Goal: Task Accomplishment & Management: Complete application form

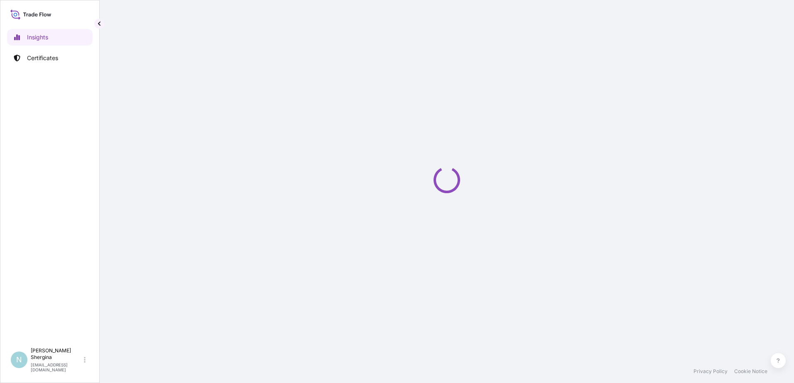
select select "2025"
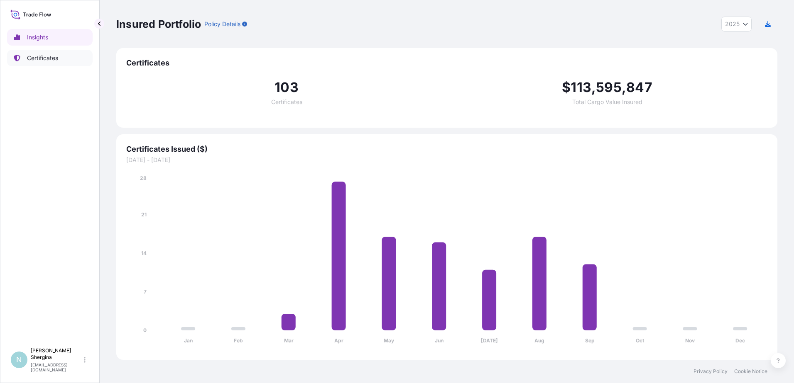
click at [65, 54] on link "Certificates" at bounding box center [49, 58] width 85 height 17
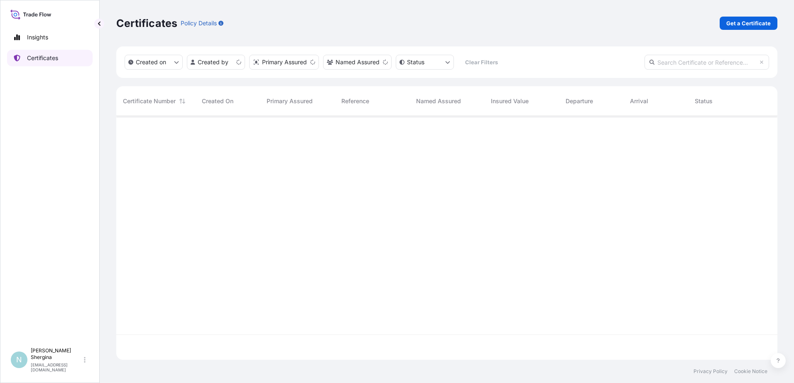
scroll to position [242, 654]
click at [755, 24] on p "Get a Certificate" at bounding box center [748, 23] width 44 height 8
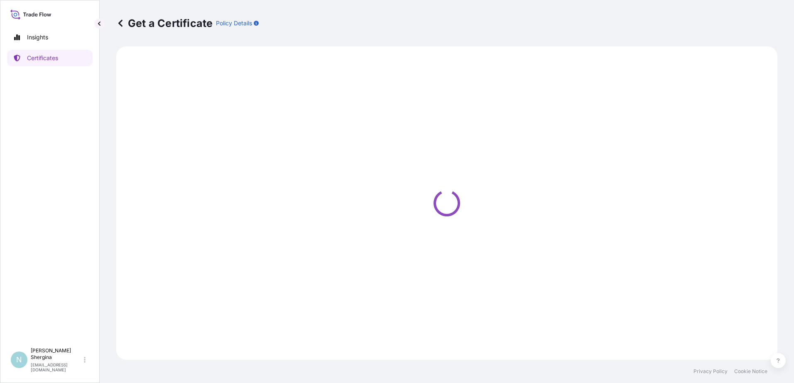
select select "Ocean Vessel"
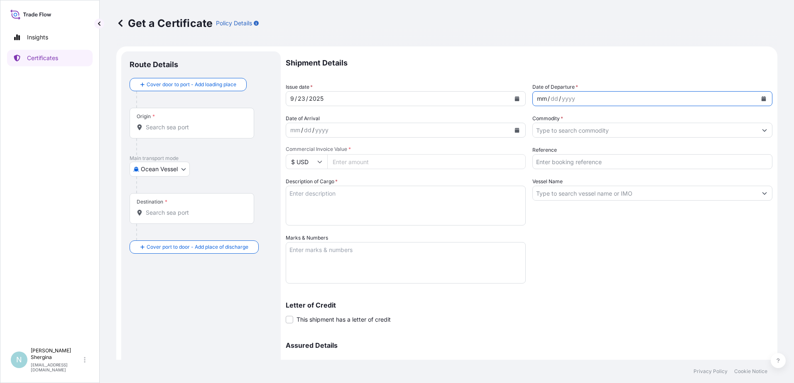
click at [540, 98] on div "mm" at bounding box center [542, 99] width 12 height 10
click at [554, 130] on input "Commodity *" at bounding box center [644, 130] width 224 height 15
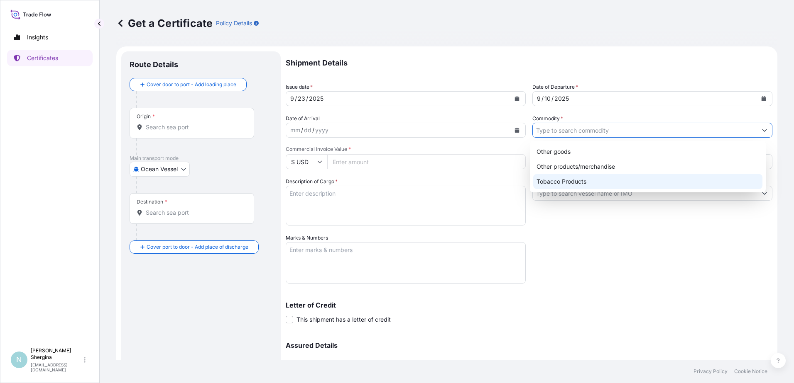
click at [573, 184] on div "Tobacco Products" at bounding box center [648, 181] width 230 height 15
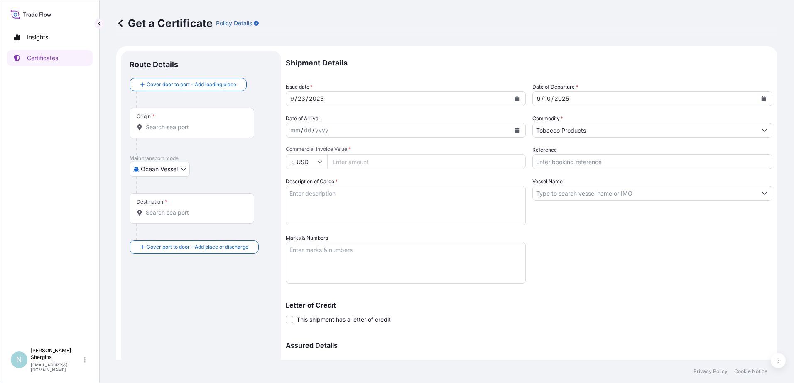
type input "Other products/merchandise"
click at [553, 161] on input "Reference" at bounding box center [652, 161] width 240 height 15
paste input "187342"
type input "187342"
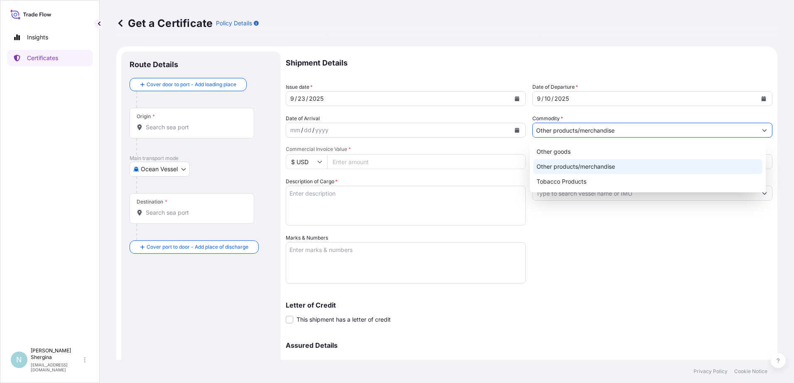
drag, startPoint x: 619, startPoint y: 128, endPoint x: 477, endPoint y: 130, distance: 142.4
click at [477, 130] on div "Shipment Details Issue date * [DATE] Date of Departure * [DATE] Date of Arrival…" at bounding box center [529, 233] width 486 height 364
click at [591, 176] on div "Tobacco Products" at bounding box center [648, 181] width 230 height 15
type input "Tobacco Products"
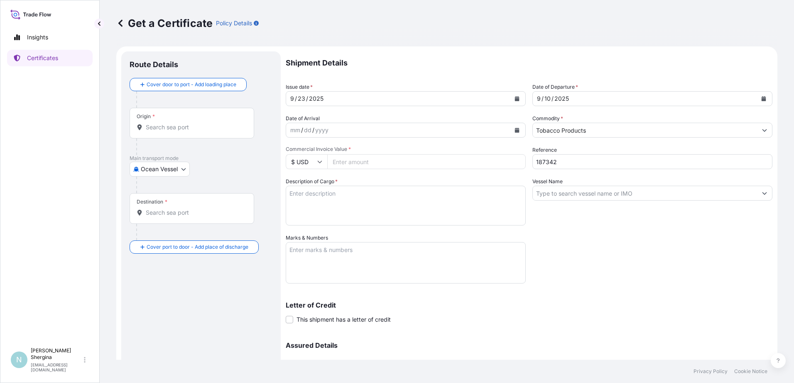
click at [647, 242] on div "Shipment Details Issue date * [DATE] Date of Departure * [DATE] Date of Arrival…" at bounding box center [529, 233] width 486 height 364
click at [591, 199] on input "Vessel Name" at bounding box center [644, 193] width 224 height 15
click at [560, 195] on input "Vessel Name" at bounding box center [644, 193] width 224 height 15
paste input "MAERSK LA PAZ, V. 536N, [GEOGRAPHIC_DATA]"
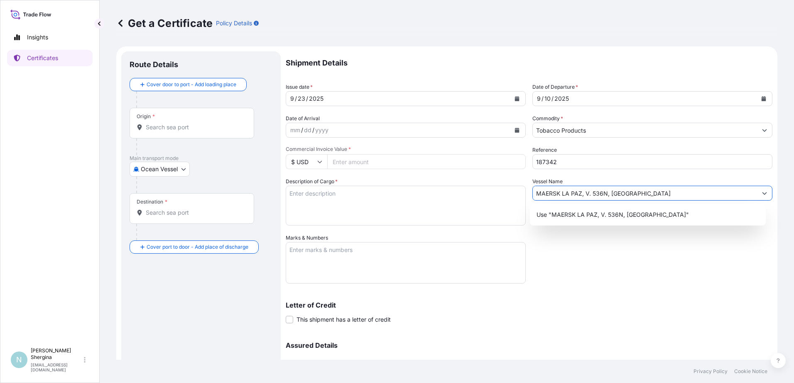
type input "MAERSK LA PAZ, V. 536N, [GEOGRAPHIC_DATA]"
click at [608, 284] on div "Shipment Details Issue date * [DATE] Date of Departure * [DATE] Date of Arrival…" at bounding box center [529, 233] width 486 height 364
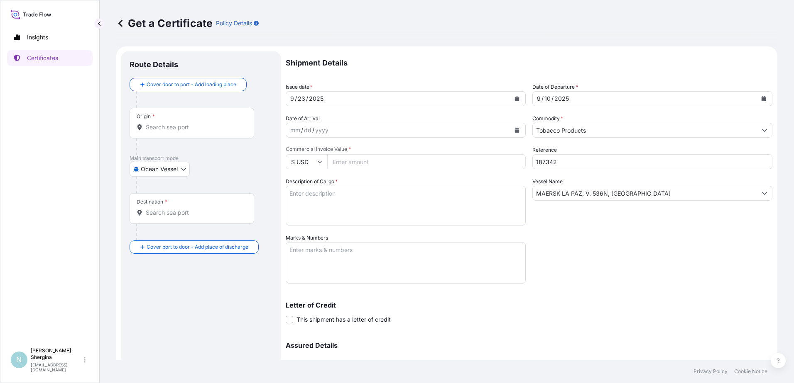
click at [417, 163] on input "Commercial Invoice Value *" at bounding box center [426, 161] width 198 height 15
type input "232828.2"
click at [309, 200] on textarea "Description of Cargo *" at bounding box center [406, 206] width 240 height 40
paste textarea "99 cartons - 19800.0 Kgs Nett Unmanufactured [GEOGRAPHIC_DATA] [US_STATE], HS, …"
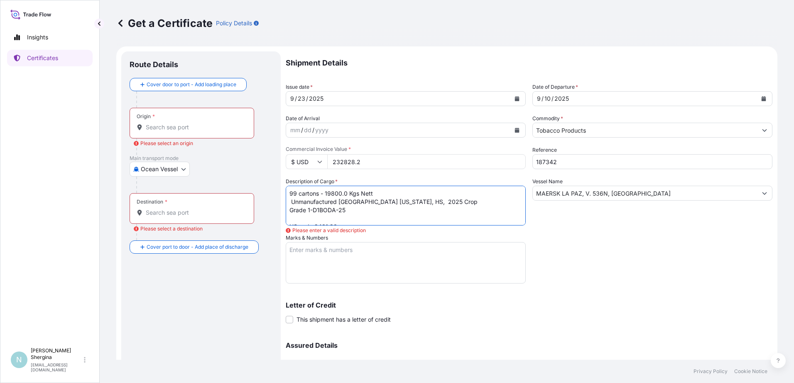
scroll to position [13, 0]
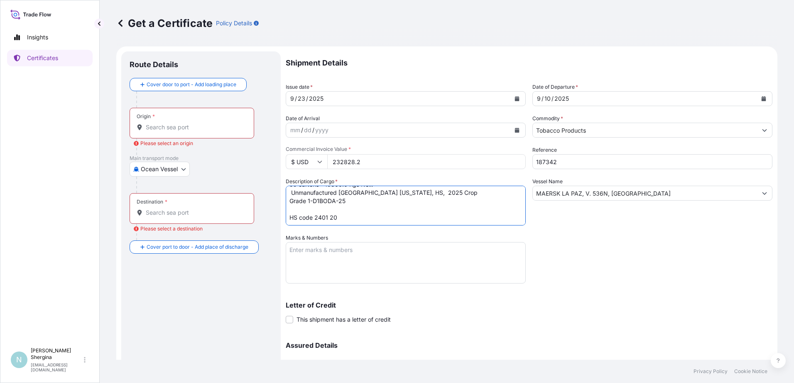
click at [289, 213] on textarea "99 cartons - 19800.0 Kgs Nett Unmanufactured [GEOGRAPHIC_DATA] [US_STATE], HS, …" at bounding box center [406, 206] width 240 height 40
type textarea "99 cartons - 19800.0 Kgs Nett Unmanufactured [GEOGRAPHIC_DATA] [US_STATE], HS, …"
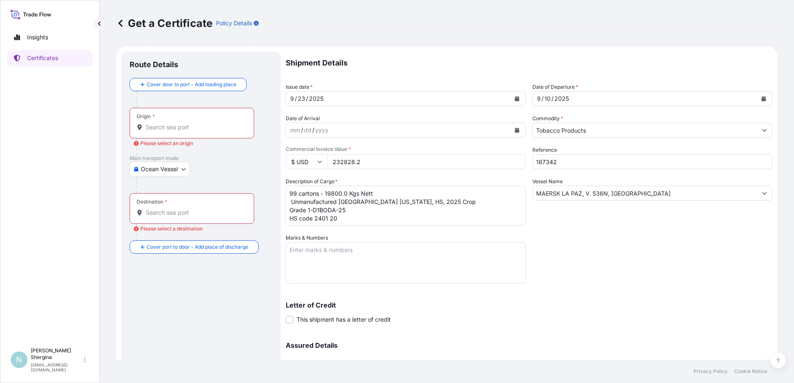
click at [320, 263] on textarea "Marks & Numbers" at bounding box center [406, 263] width 240 height 42
paste textarea "Unmanufactured [GEOGRAPHIC_DATA] [US_STATE], HS, 2025 Crop Grade 1-D1BODA-25 1-…"
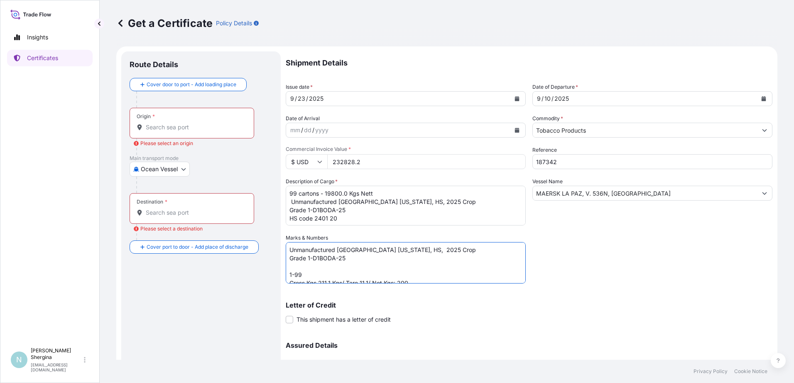
scroll to position [12, 0]
click at [289, 265] on textarea "Unmanufactured [GEOGRAPHIC_DATA] [US_STATE], HS, 2025 Crop Grade 1-D1BODA-25 1-…" at bounding box center [406, 263] width 240 height 42
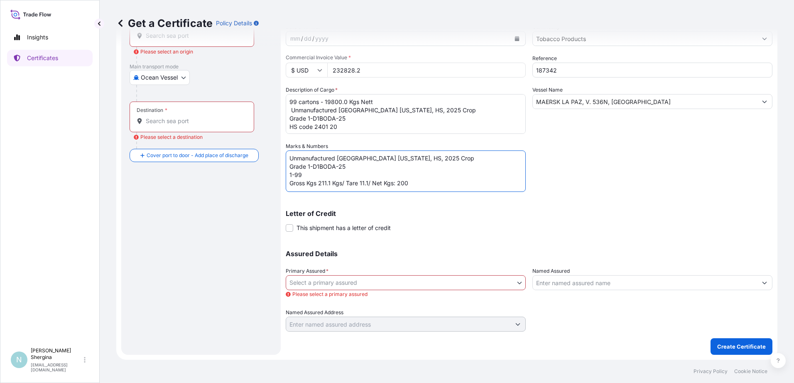
type textarea "Unmanufactured [GEOGRAPHIC_DATA] [US_STATE], HS, 2025 Crop Grade 1-D1BODA-25 1-…"
click at [399, 279] on body "Insights Certificates N [PERSON_NAME] [EMAIL_ADDRESS][DOMAIN_NAME] Get a Certif…" at bounding box center [397, 191] width 794 height 383
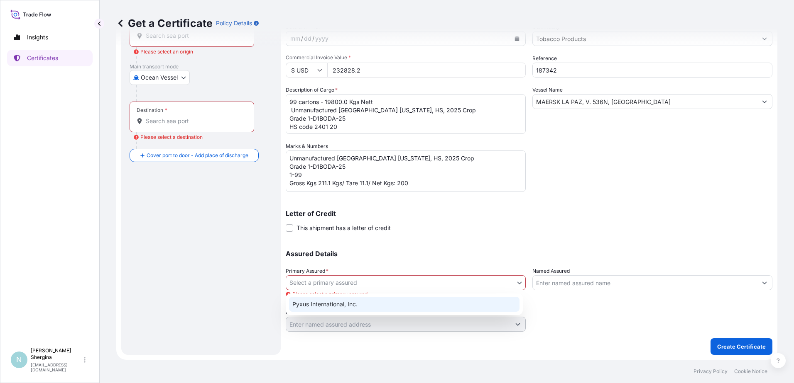
click at [385, 303] on div "Pyxus International, Inc." at bounding box center [404, 304] width 230 height 15
select select "31548"
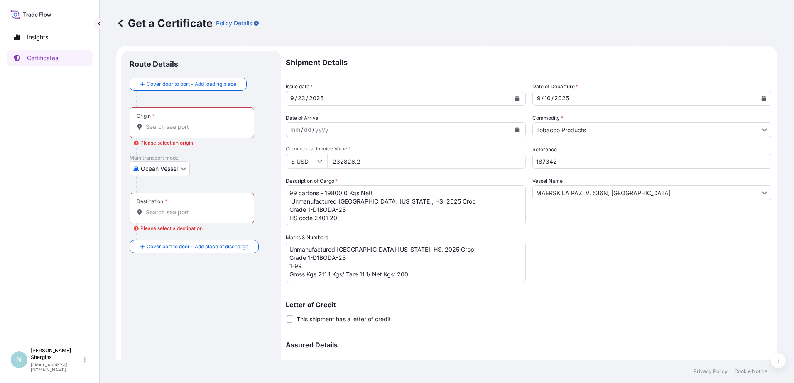
scroll to position [0, 0]
click at [161, 122] on div "Origin *" at bounding box center [191, 123] width 125 height 31
click at [161, 123] on input "Origin * Please select an origin" at bounding box center [195, 127] width 98 height 8
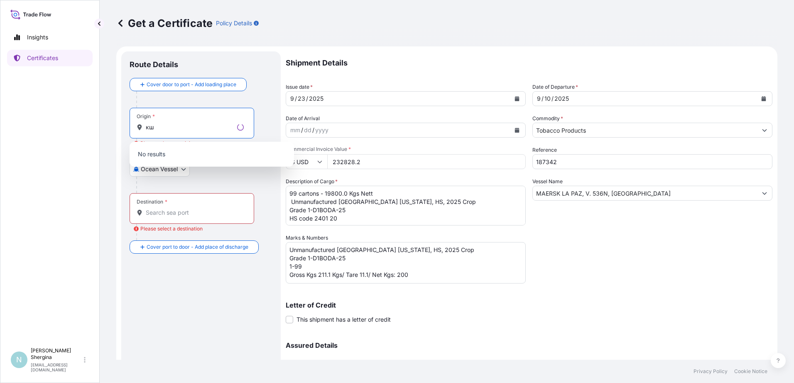
type input "к"
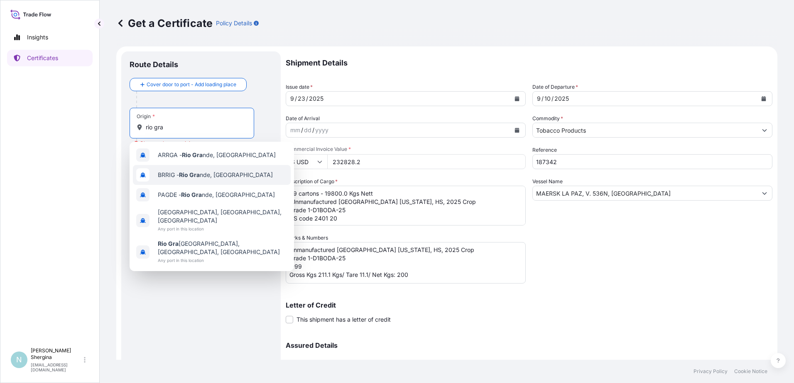
click at [241, 176] on div "BRRIG - [GEOGRAPHIC_DATA] nde, [GEOGRAPHIC_DATA]" at bounding box center [212, 175] width 158 height 20
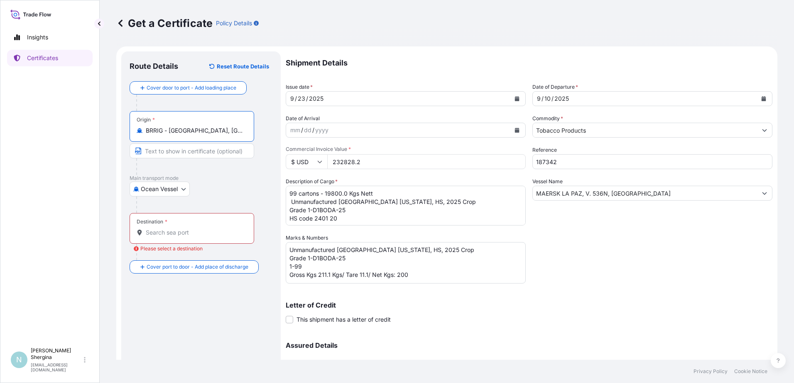
type input "BRRIG - [GEOGRAPHIC_DATA], [GEOGRAPHIC_DATA]"
click at [185, 231] on input "Destination * Please select a destination" at bounding box center [195, 233] width 98 height 8
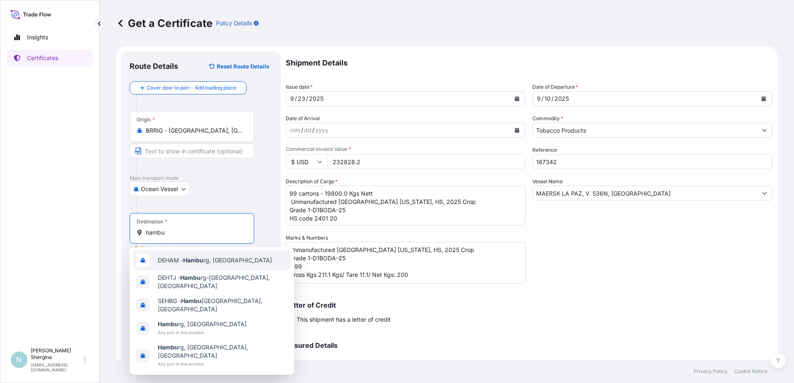
click at [204, 264] on span "DEHAM - Hambu rg, [GEOGRAPHIC_DATA]" at bounding box center [215, 260] width 114 height 8
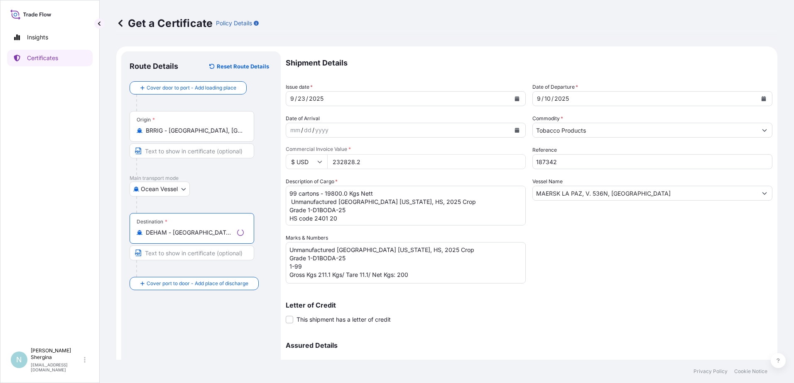
type input "DEHAM - [GEOGRAPHIC_DATA], [GEOGRAPHIC_DATA]"
click at [232, 312] on div "Route Details Reset Route Details Cover door to port - Add loading place Place …" at bounding box center [200, 245] width 143 height 371
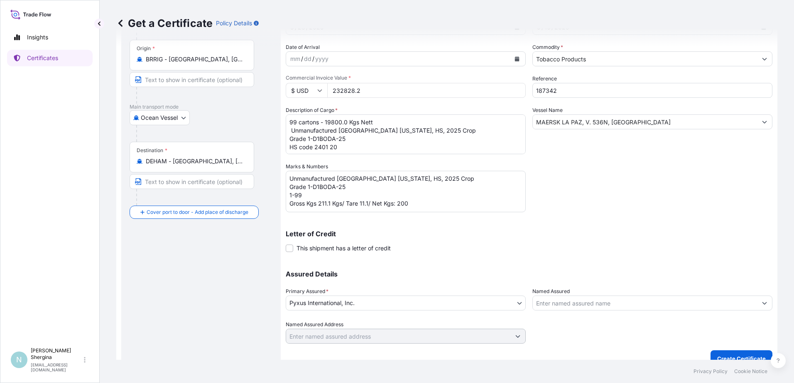
scroll to position [83, 0]
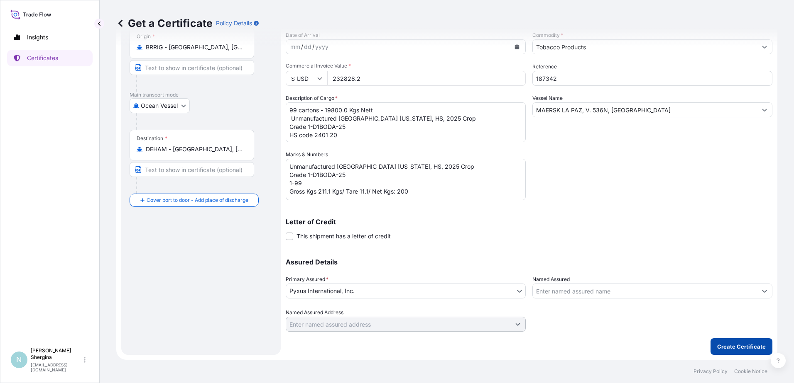
click at [730, 347] on p "Create Certificate" at bounding box center [741, 347] width 49 height 8
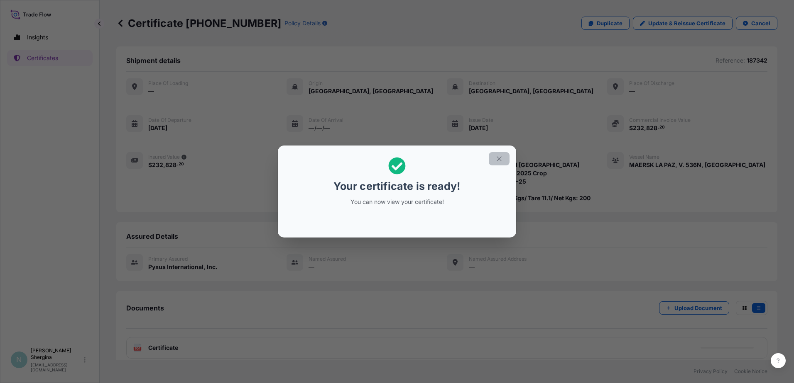
click at [501, 159] on icon "button" at bounding box center [498, 158] width 7 height 7
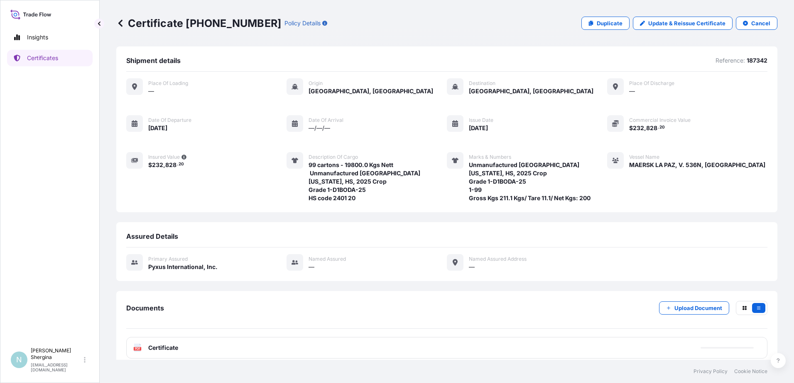
scroll to position [0, 0]
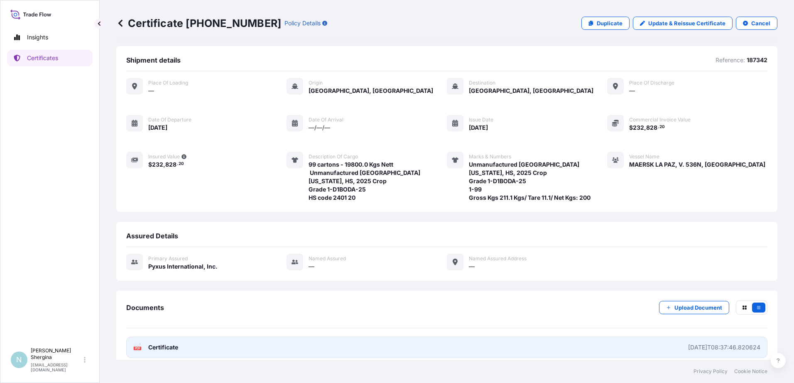
click at [511, 337] on link "PDF Certificate [DATE]T08:37:46.820624" at bounding box center [446, 348] width 641 height 22
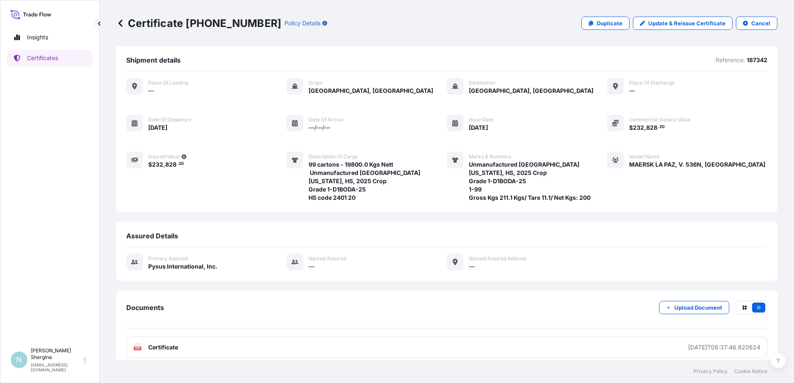
scroll to position [0, 0]
click at [412, 37] on div "Certificate [PHONE_NUMBER] Policy Details Duplicate Update & Reissue Certificat…" at bounding box center [446, 23] width 661 height 46
click at [324, 27] on div "Certificate [PHONE_NUMBER] Policy Details Duplicate Update & Reissue Certificat…" at bounding box center [446, 23] width 661 height 13
click at [58, 57] on p "Certificates" at bounding box center [42, 58] width 31 height 8
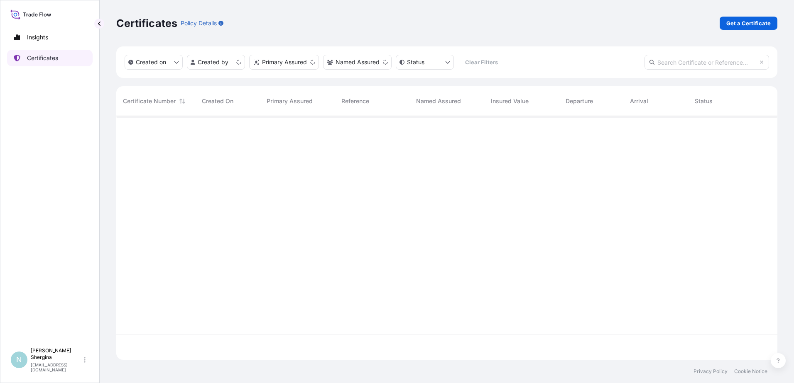
scroll to position [242, 654]
